Goal: Information Seeking & Learning: Learn about a topic

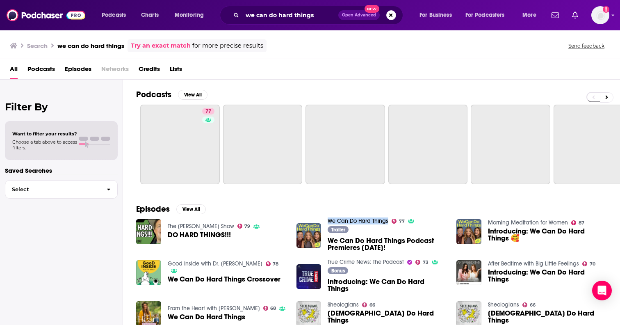
scroll to position [112, 0]
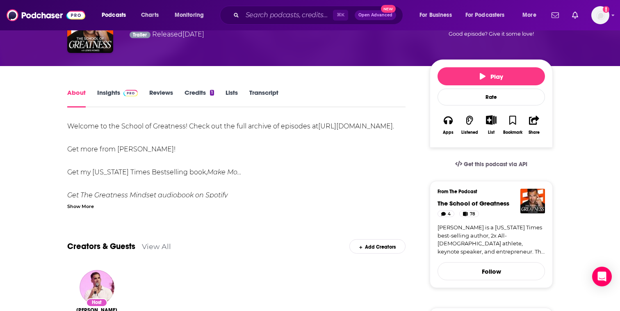
scroll to position [65, 0]
click at [110, 94] on link "Insights" at bounding box center [117, 97] width 41 height 19
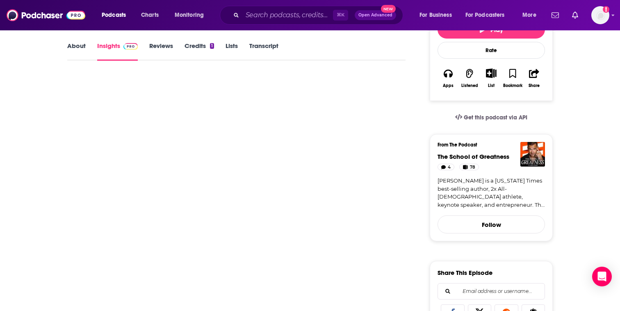
scroll to position [72, 0]
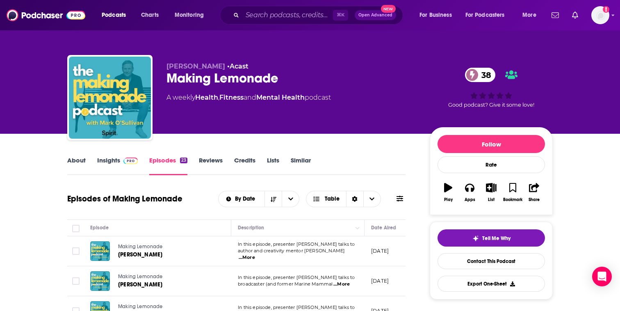
click at [255, 255] on span "...More" at bounding box center [247, 257] width 16 height 7
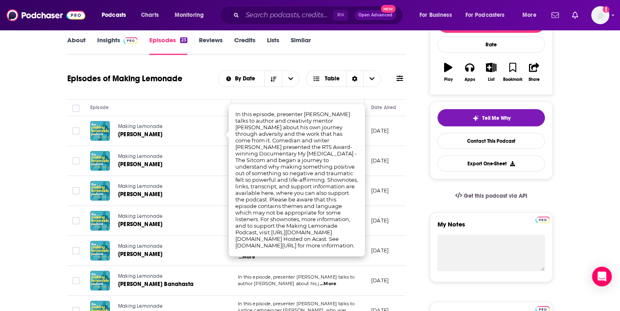
scroll to position [129, 0]
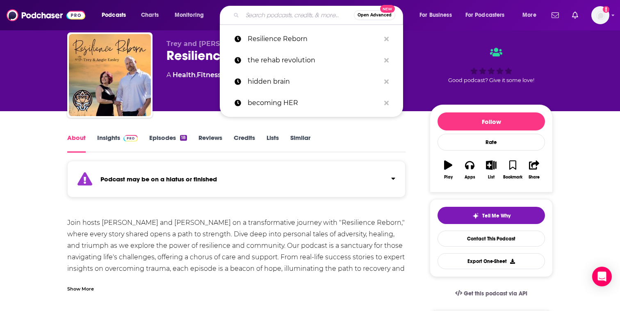
scroll to position [32, 0]
